Goal: Task Accomplishment & Management: Manage account settings

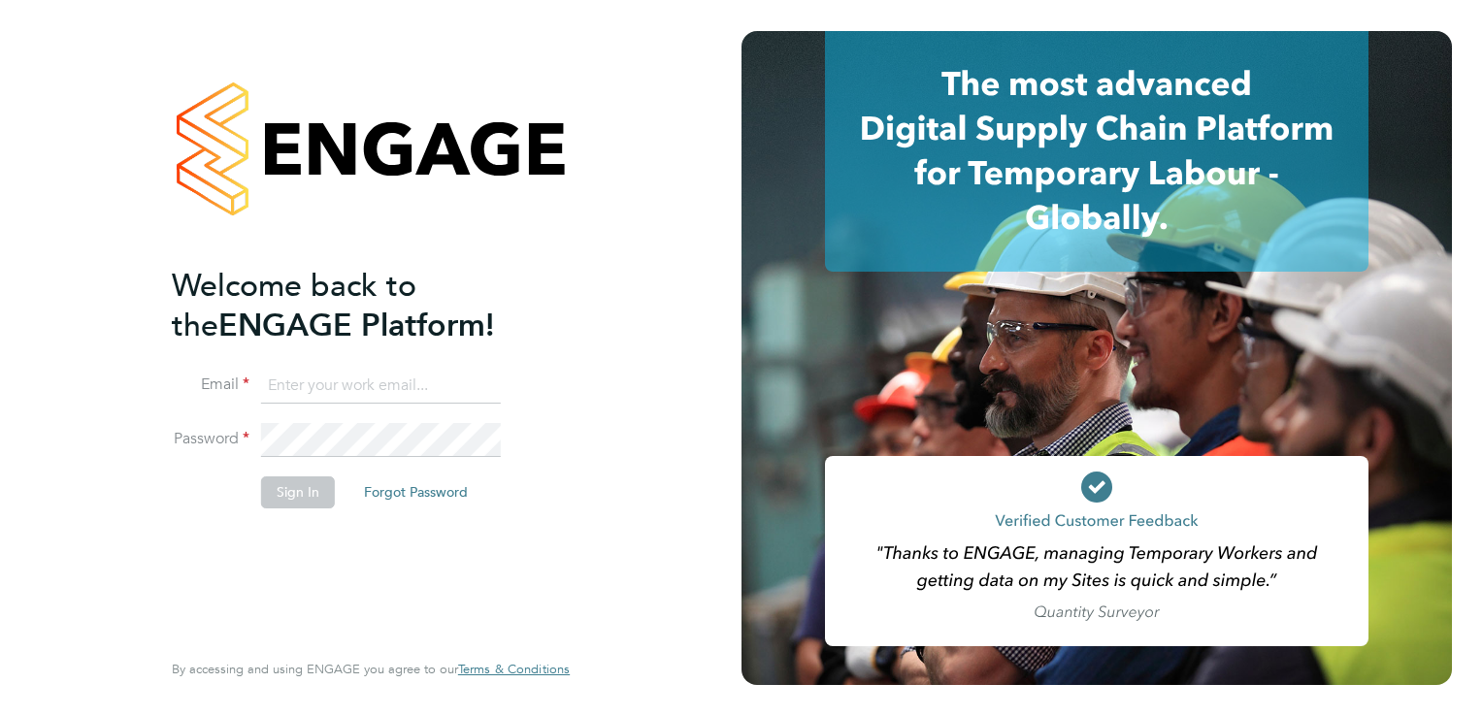
click at [343, 395] on input at bounding box center [381, 386] width 240 height 35
type input "[PERSON_NAME][EMAIL_ADDRESS][PERSON_NAME][DOMAIN_NAME]"
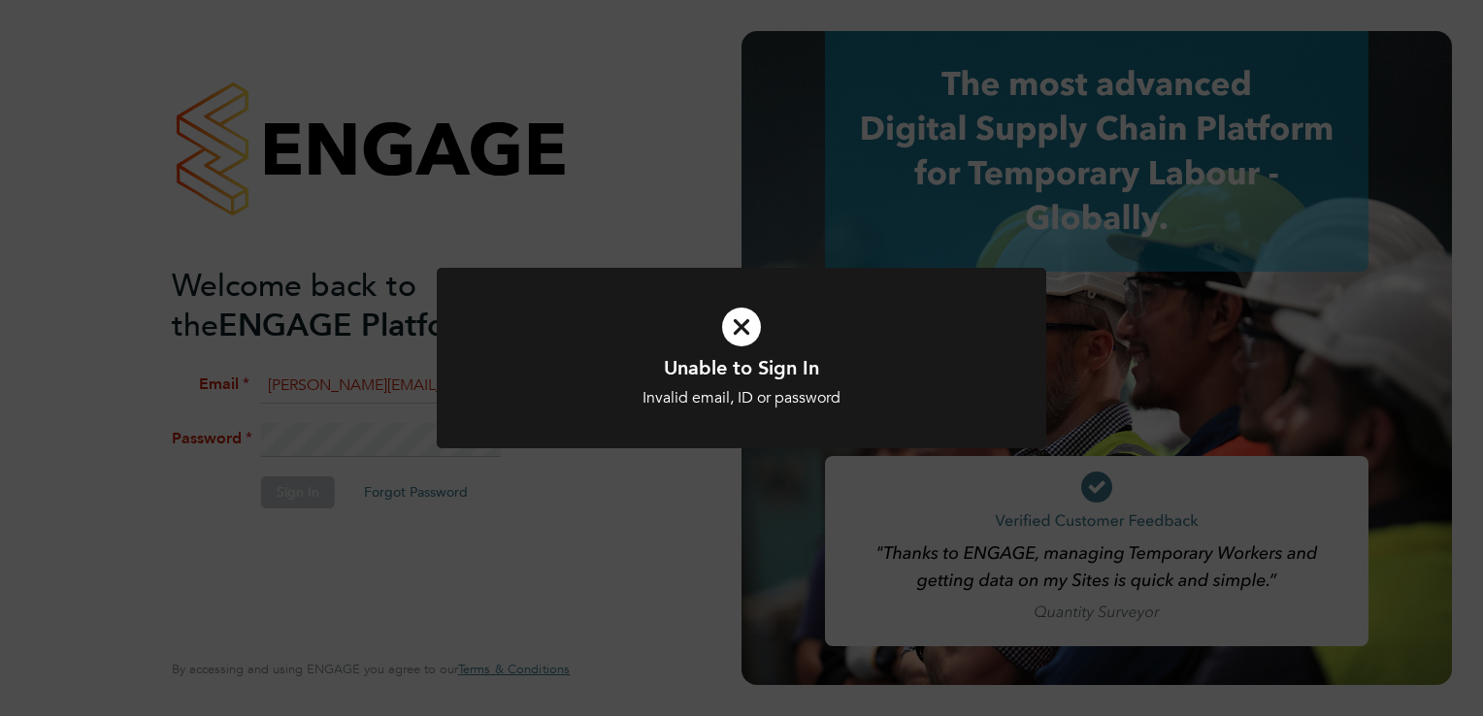
click at [521, 587] on div "Unable to Sign In Invalid email, ID or password Cancel Okay" at bounding box center [741, 358] width 1483 height 716
click at [477, 530] on div "Unable to Sign In Invalid email, ID or password Cancel Okay" at bounding box center [741, 358] width 1483 height 716
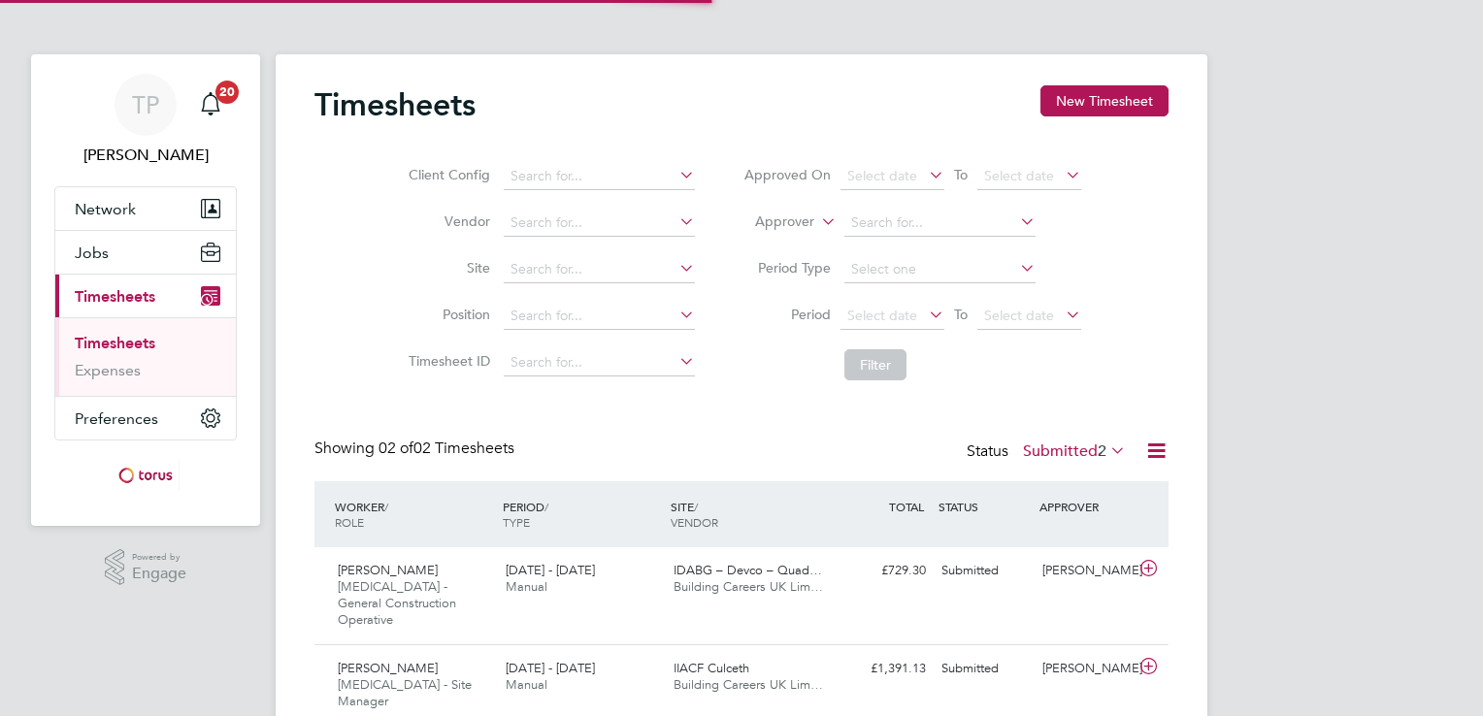
scroll to position [49, 169]
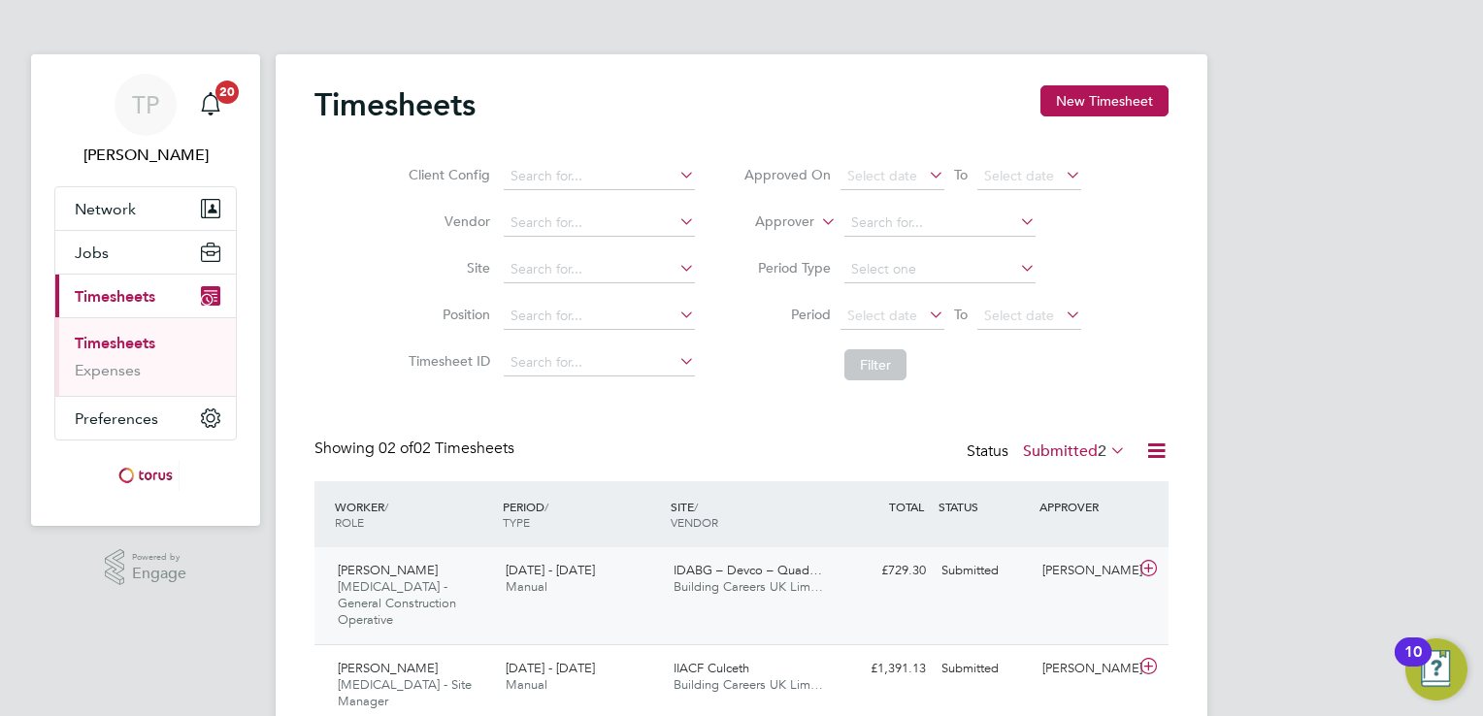
click at [1144, 569] on icon at bounding box center [1148, 569] width 24 height 16
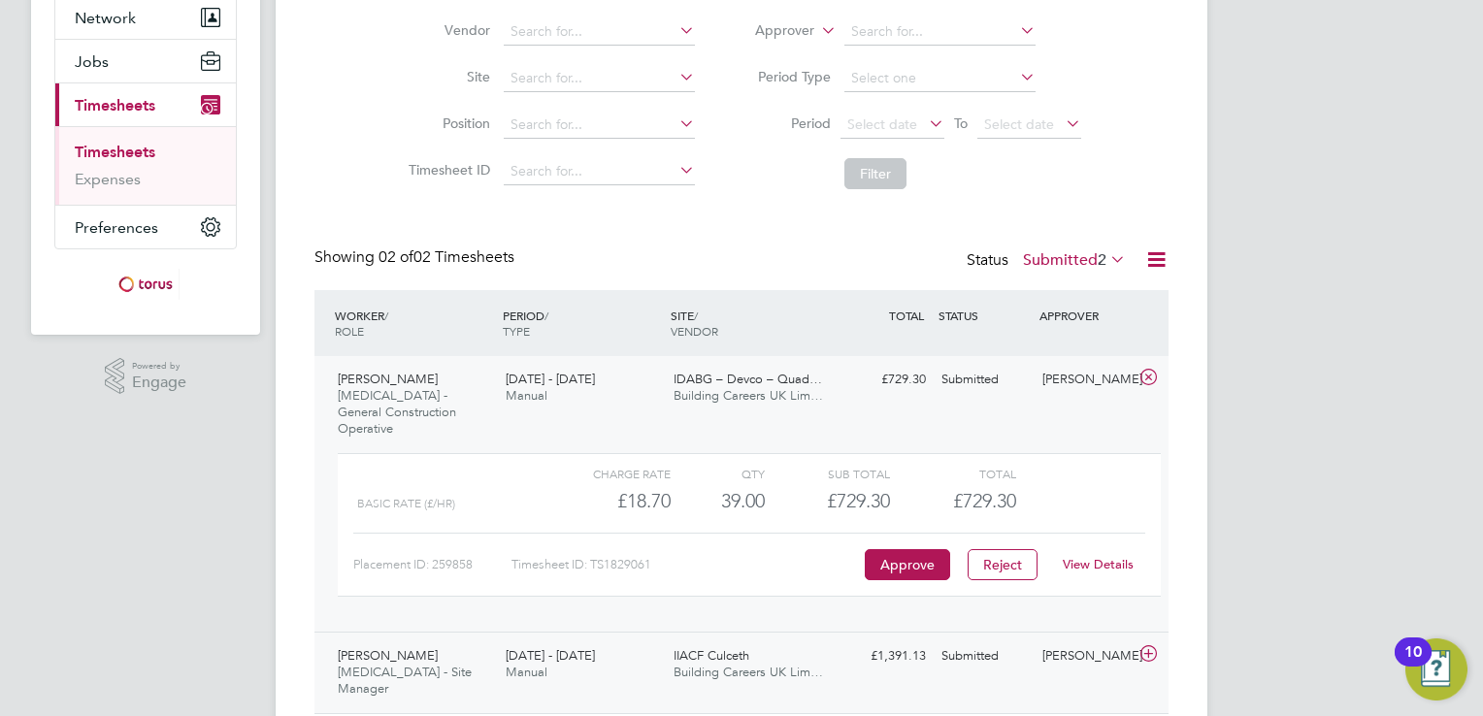
scroll to position [224, 0]
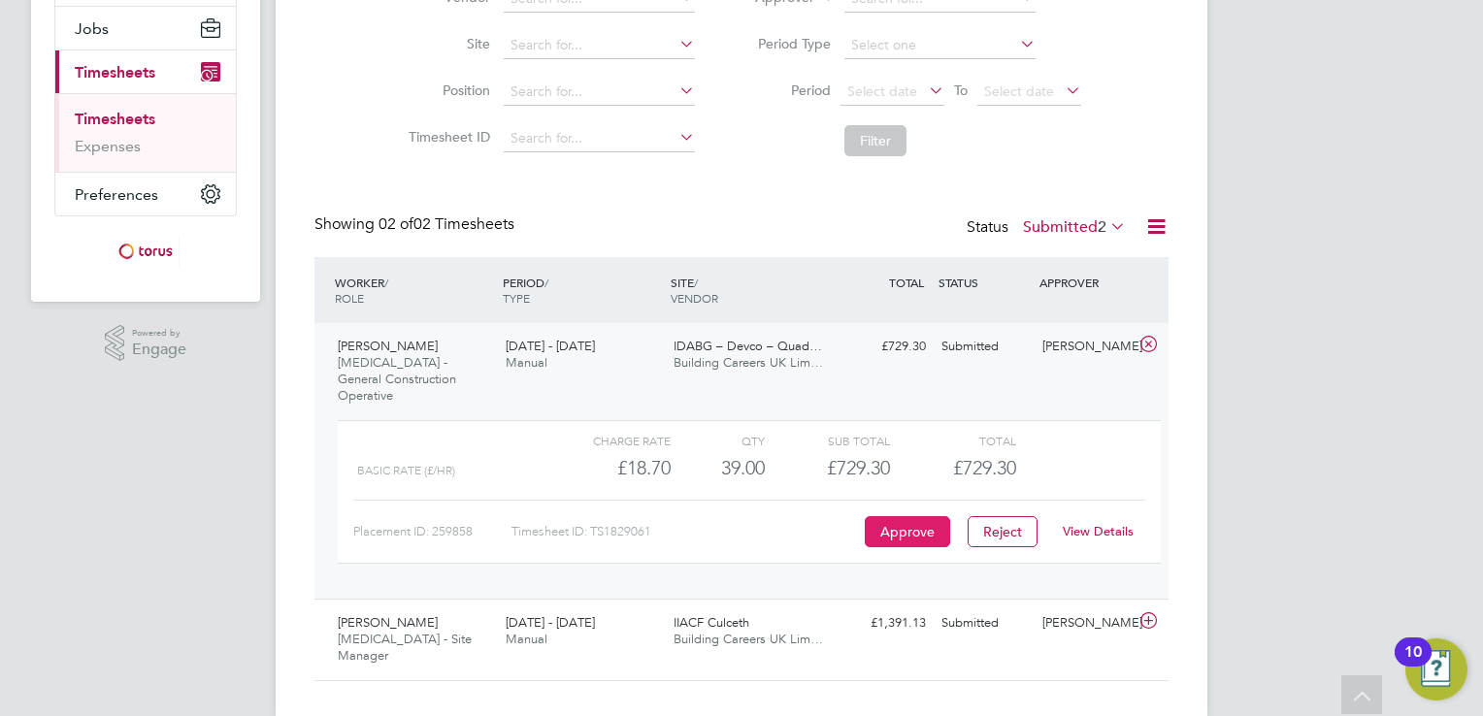
click at [902, 516] on button "Approve" at bounding box center [907, 531] width 85 height 31
click at [917, 518] on button "Approve" at bounding box center [907, 531] width 85 height 31
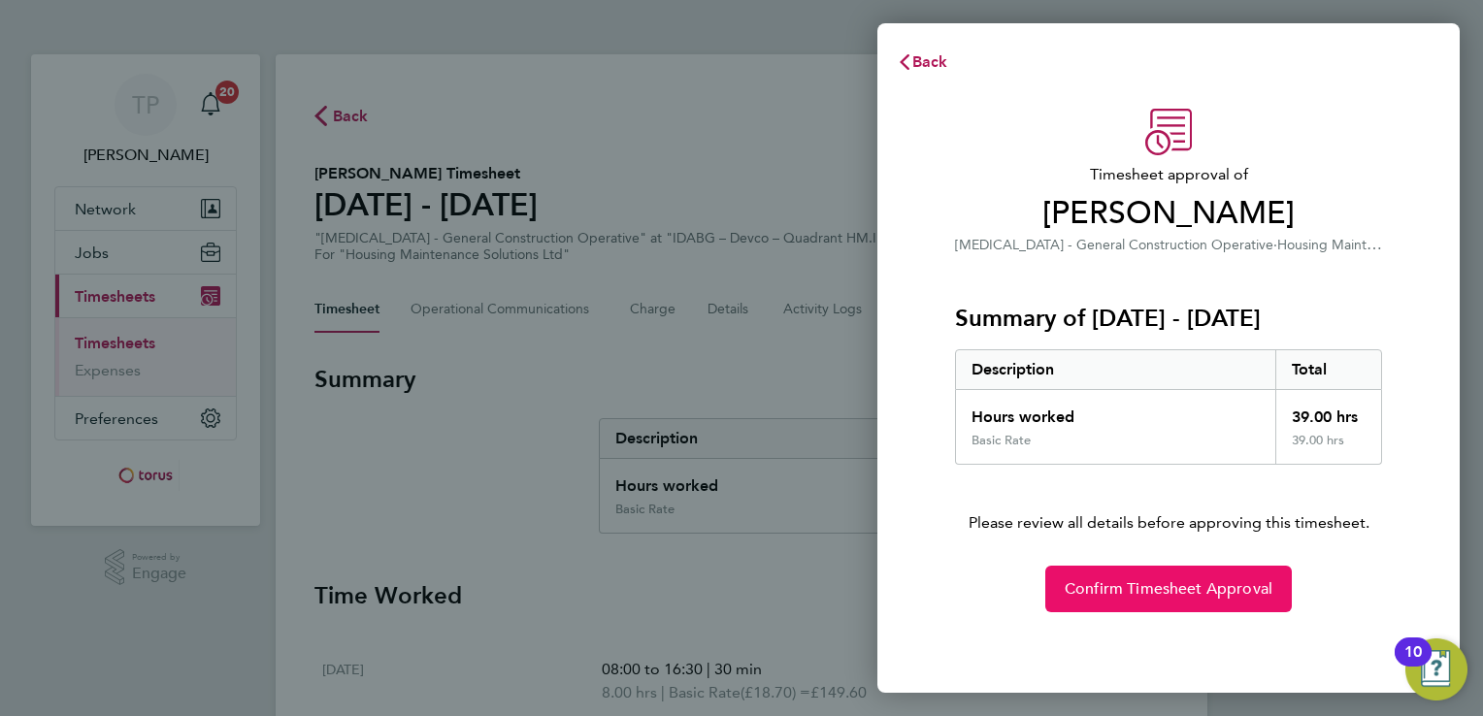
click at [1171, 596] on span "Confirm Timesheet Approval" at bounding box center [1169, 588] width 208 height 19
click at [1164, 589] on span "Confirm Timesheet Approval" at bounding box center [1169, 588] width 208 height 19
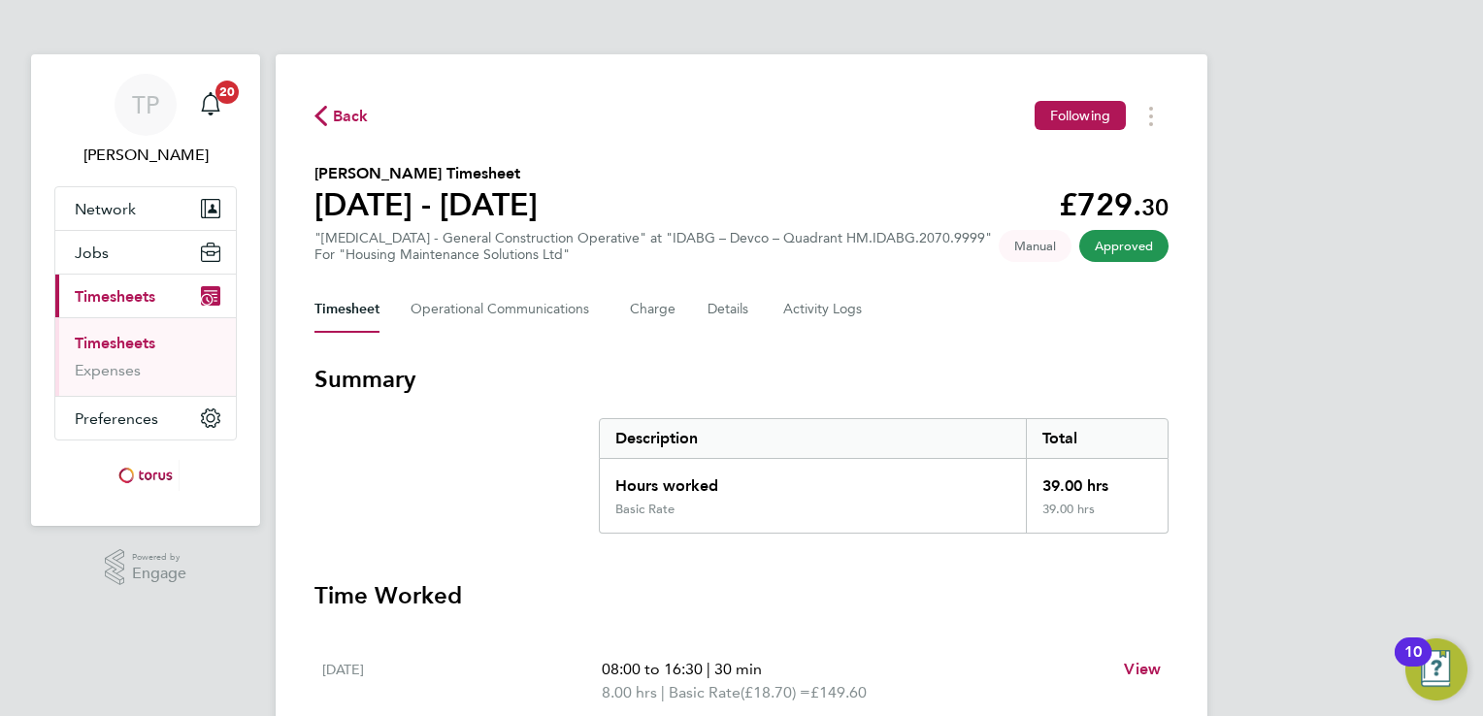
click at [358, 115] on span "Back" at bounding box center [351, 116] width 36 height 23
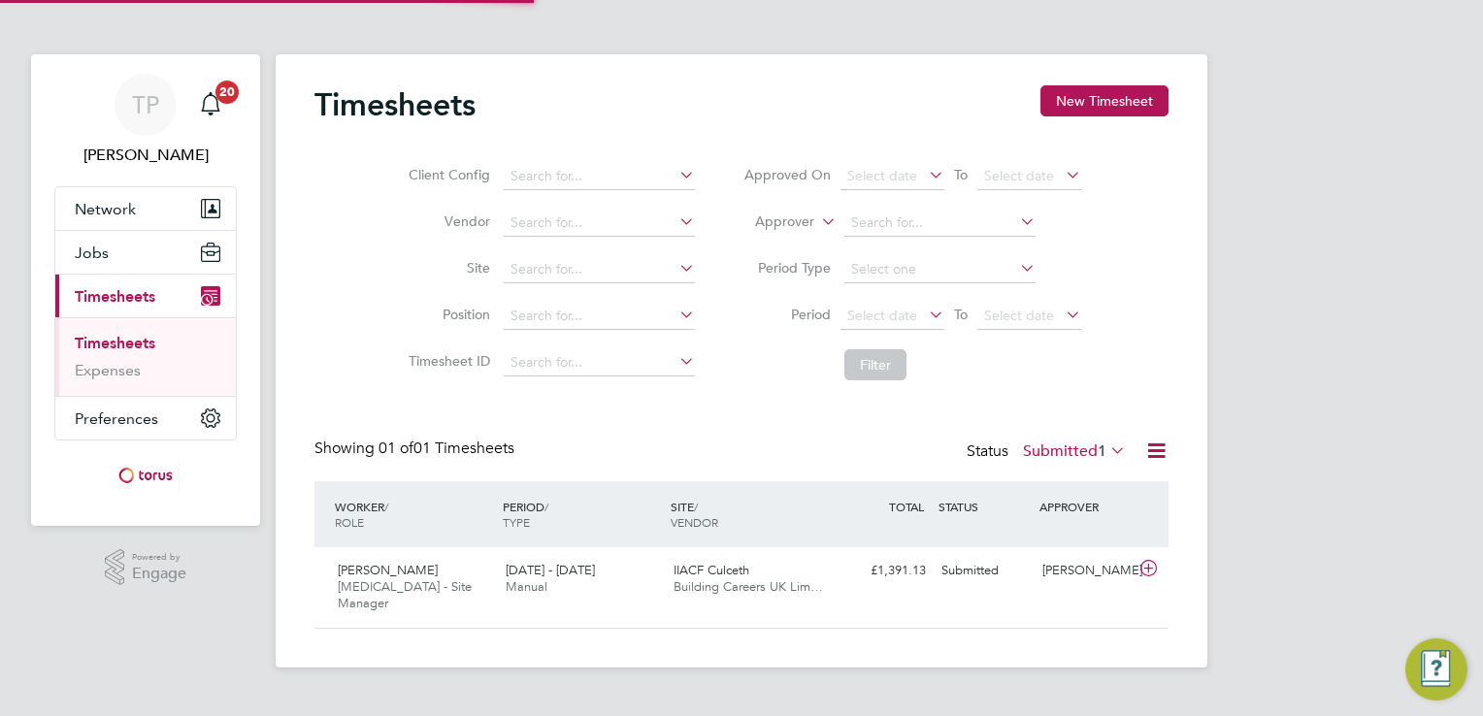
scroll to position [49, 169]
click at [873, 566] on div "£1,391.13 Submitted" at bounding box center [883, 571] width 101 height 32
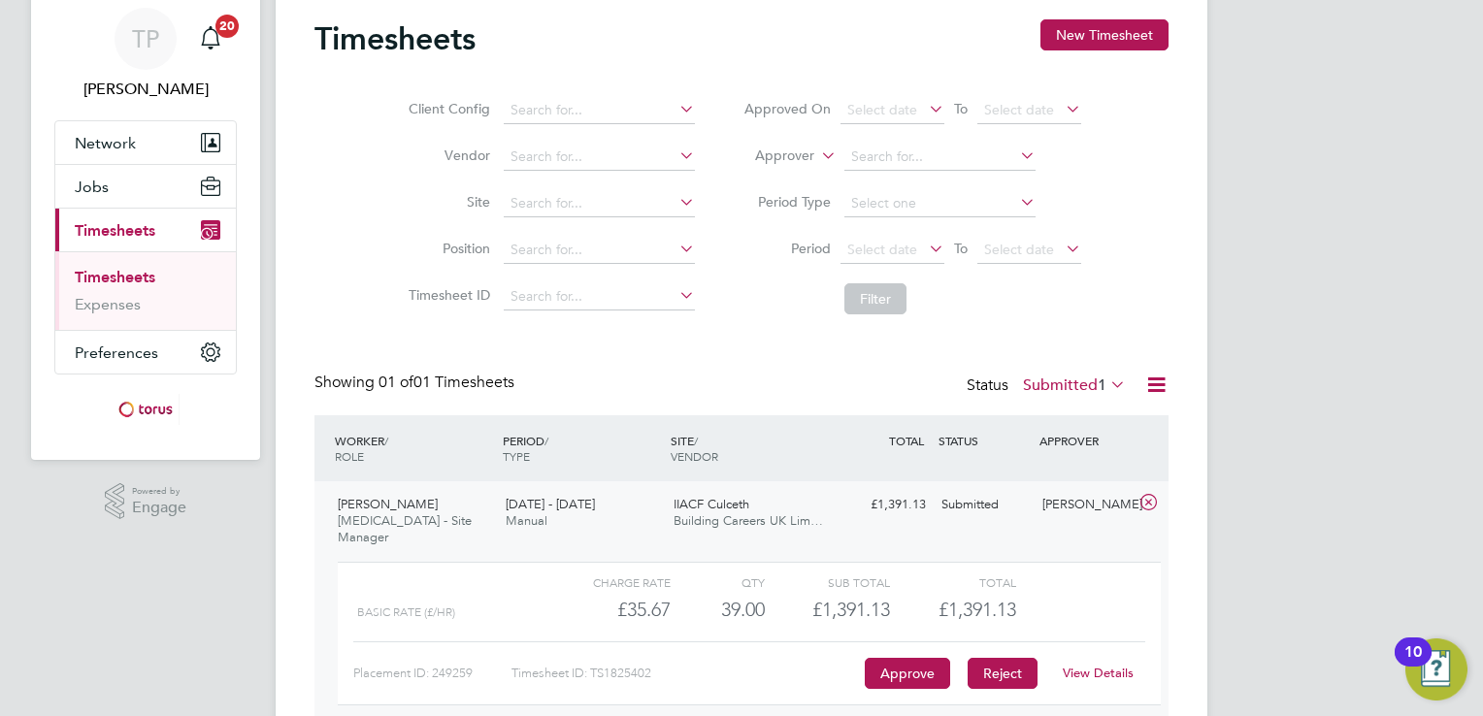
scroll to position [143, 0]
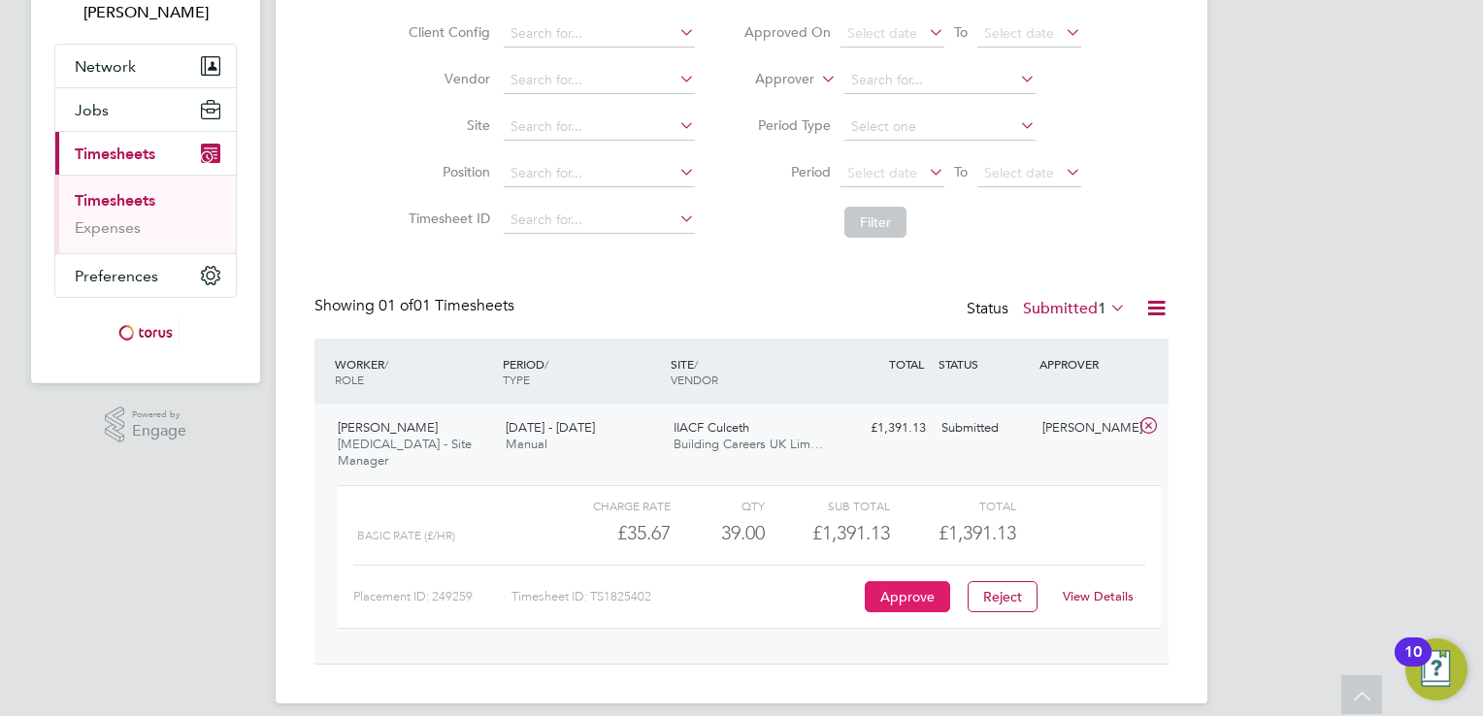
click at [920, 581] on button "Approve" at bounding box center [907, 596] width 85 height 31
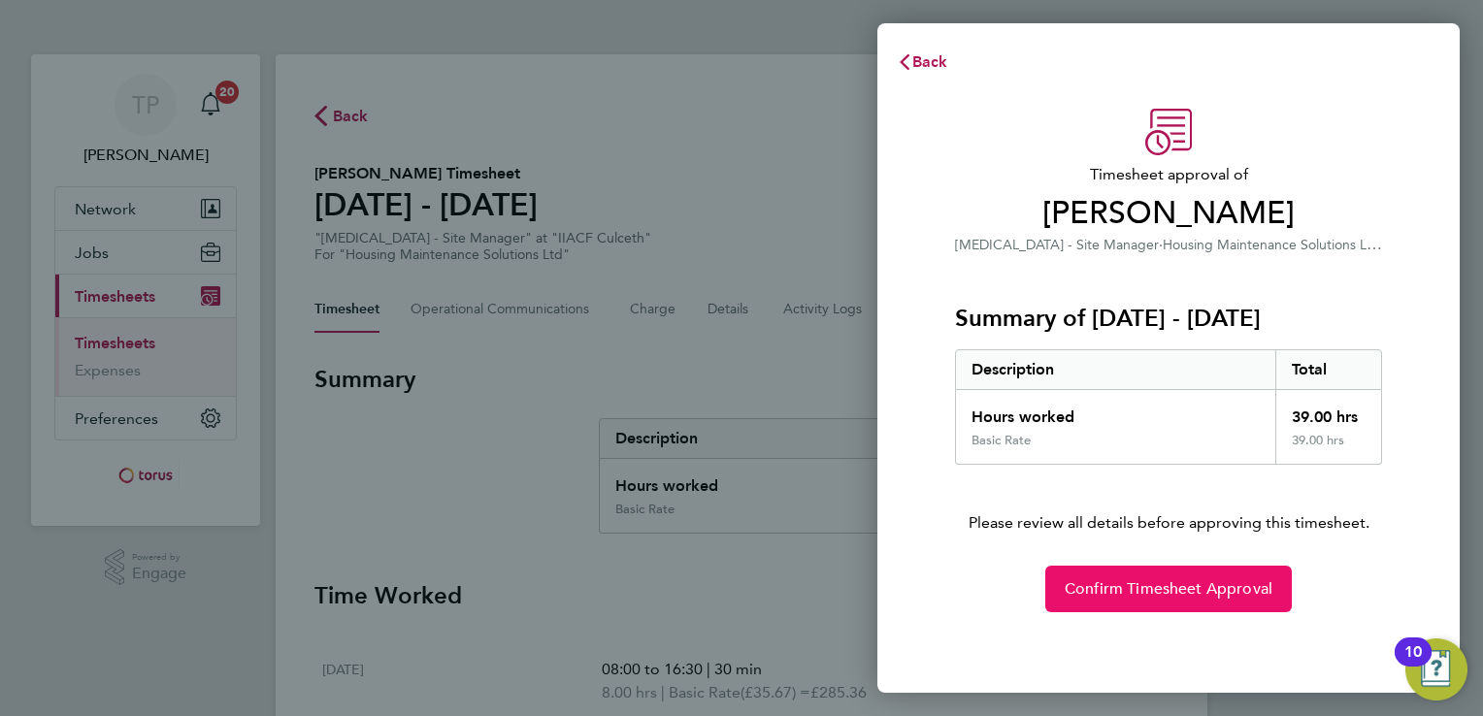
click at [1219, 584] on span "Confirm Timesheet Approval" at bounding box center [1169, 588] width 208 height 19
